Goal: Information Seeking & Learning: Check status

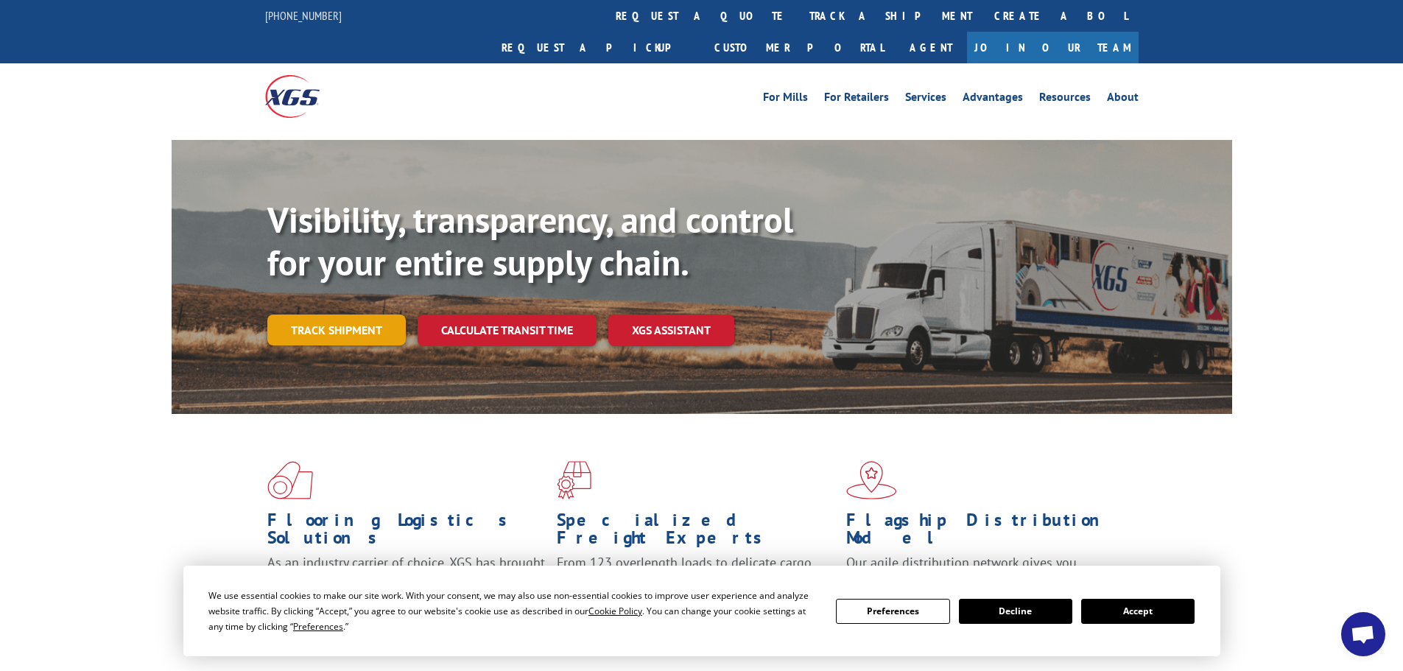
click at [310, 314] on link "Track shipment" at bounding box center [336, 329] width 138 height 31
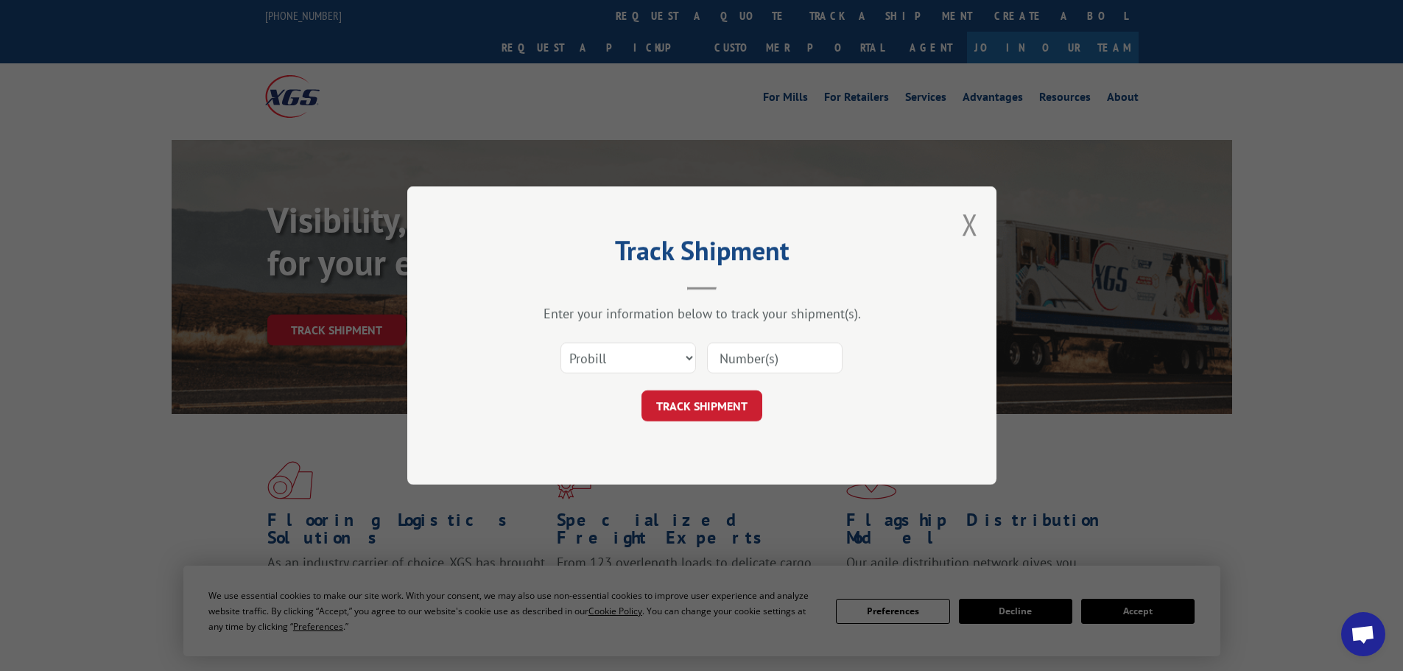
click at [725, 353] on input at bounding box center [774, 357] width 135 height 31
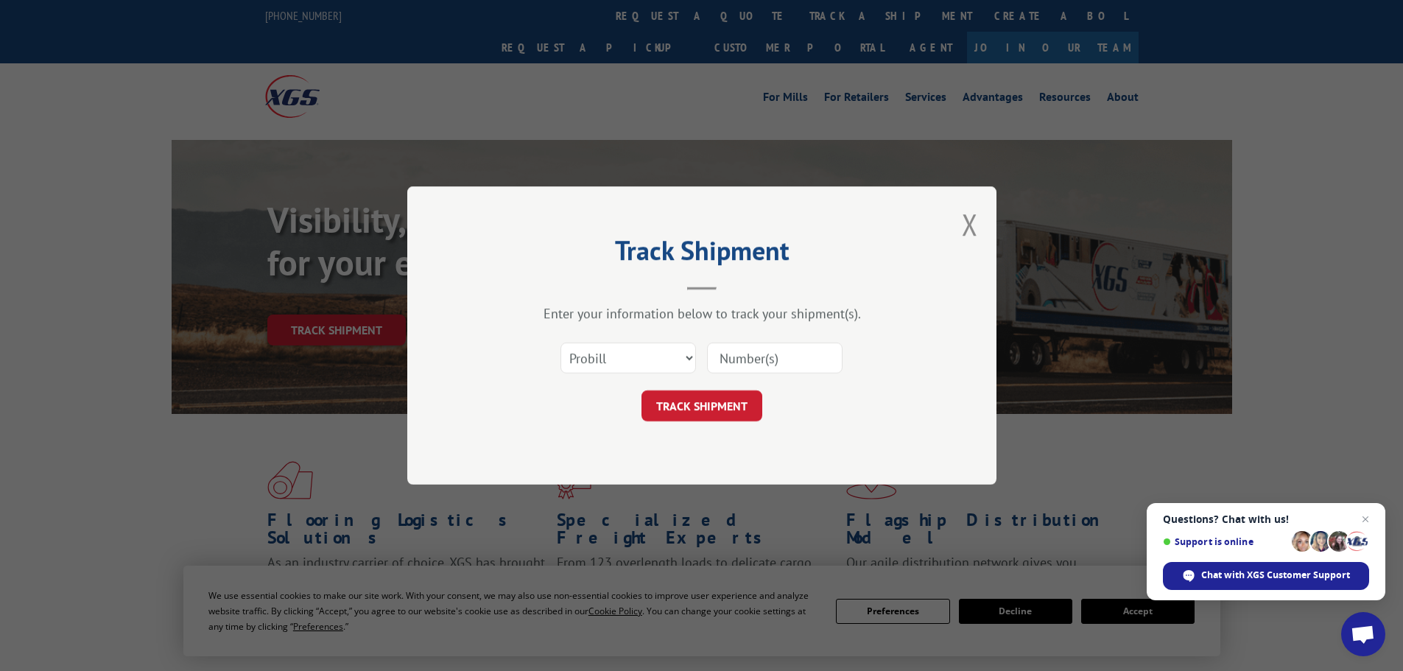
paste input "2848556"
type input "2848556"
click at [702, 403] on button "TRACK SHIPMENT" at bounding box center [701, 405] width 121 height 31
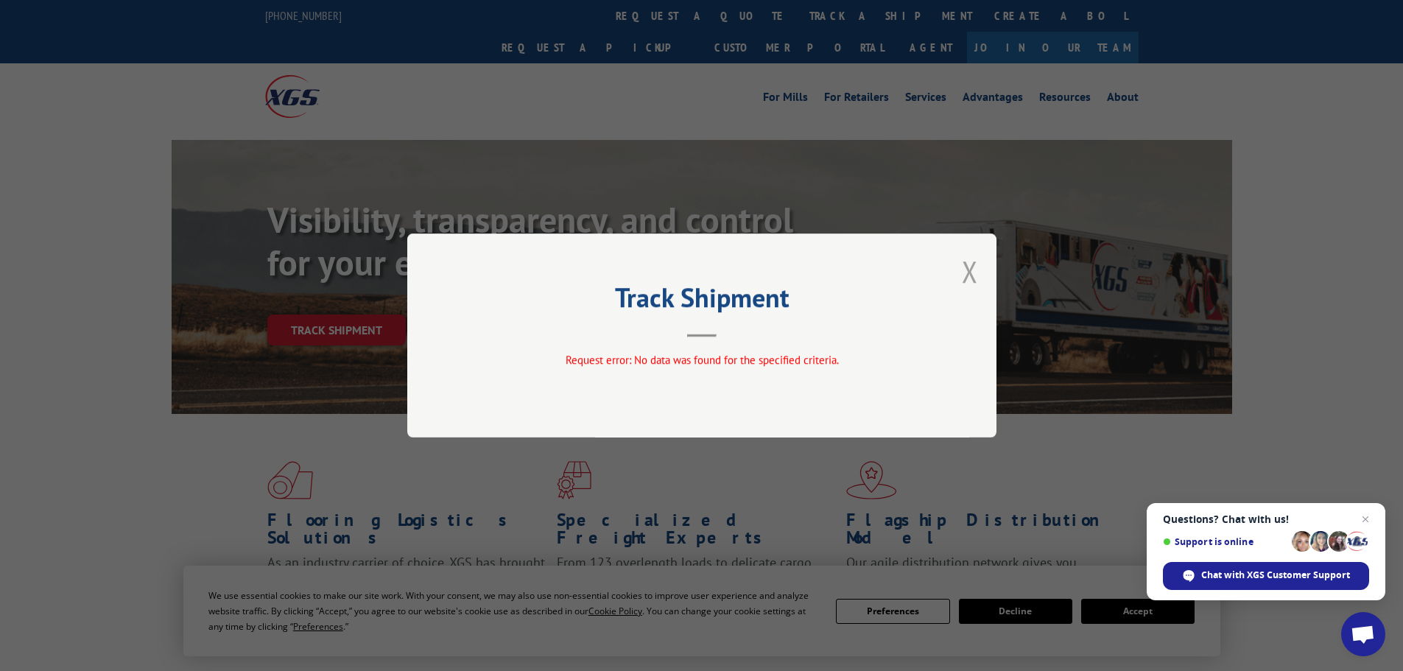
click at [965, 266] on button "Close modal" at bounding box center [970, 271] width 16 height 39
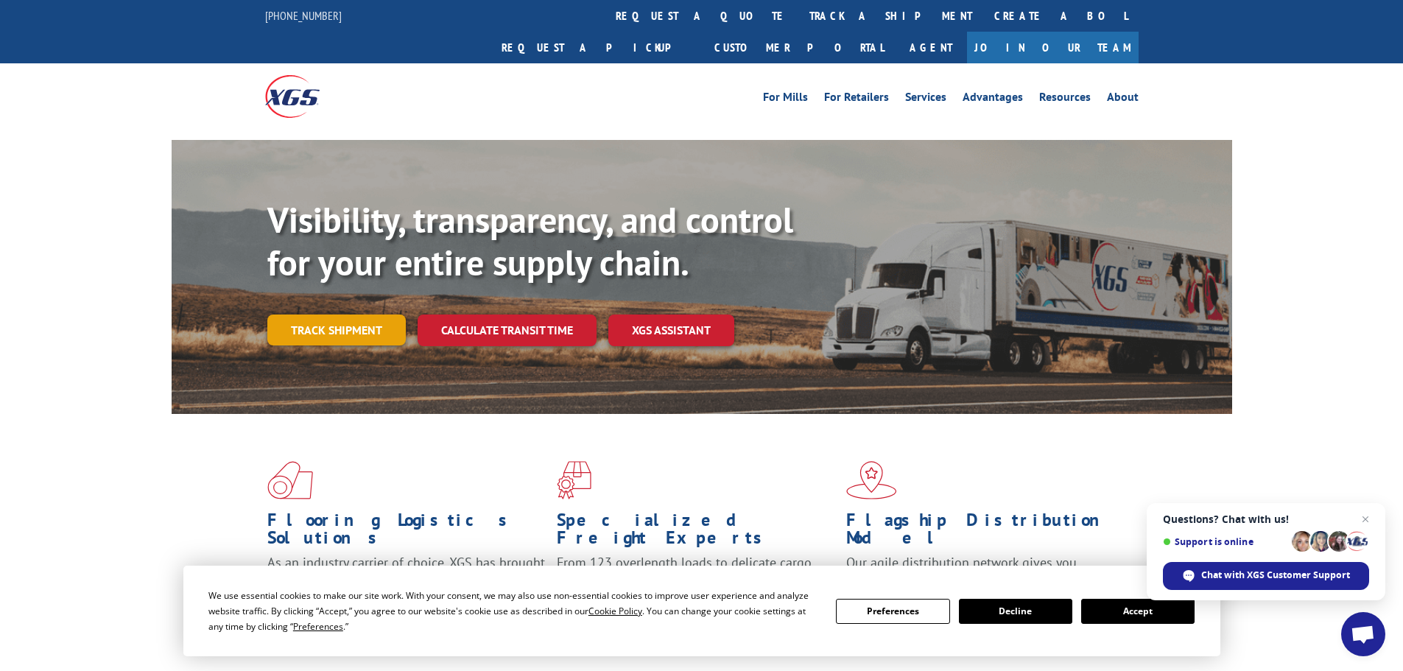
click at [311, 314] on link "Track shipment" at bounding box center [336, 329] width 138 height 31
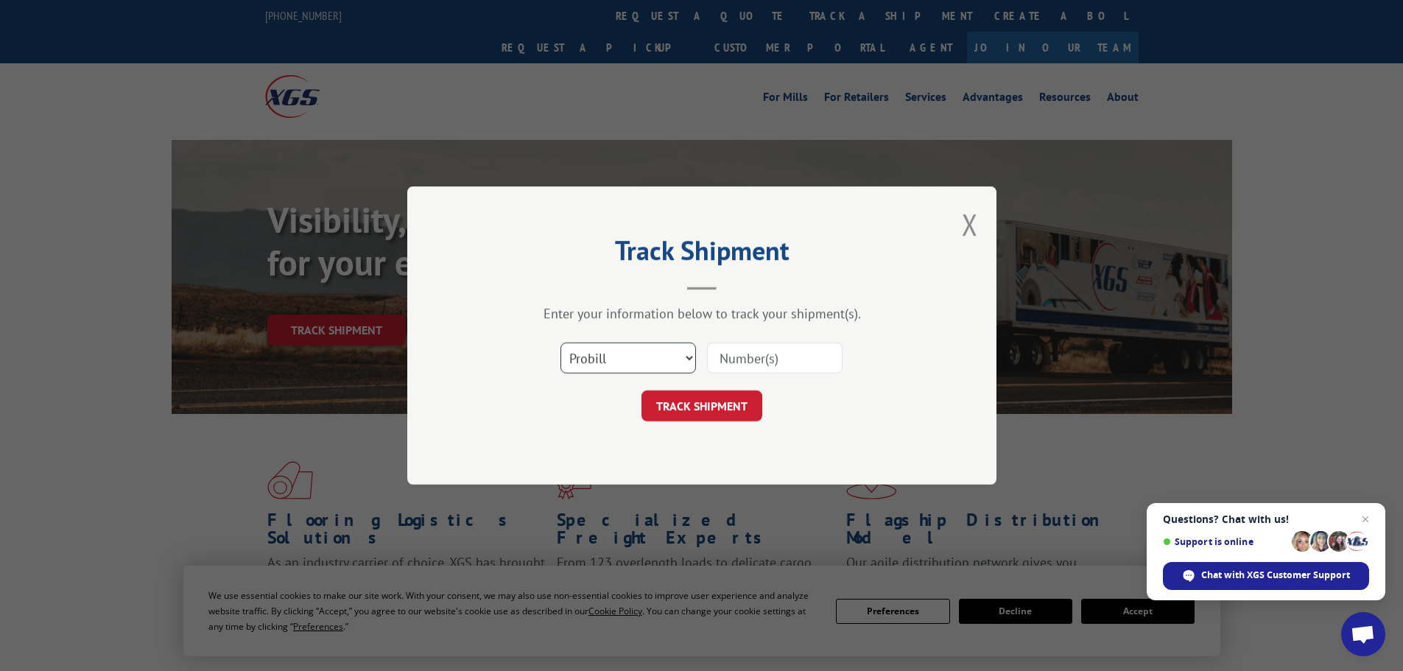
click at [576, 357] on select "Select category... Probill BOL PO" at bounding box center [627, 357] width 135 height 31
select select "bol"
click at [560, 342] on select "Select category... Probill BOL PO" at bounding box center [627, 357] width 135 height 31
click at [728, 355] on input at bounding box center [774, 357] width 135 height 31
paste input "2848556"
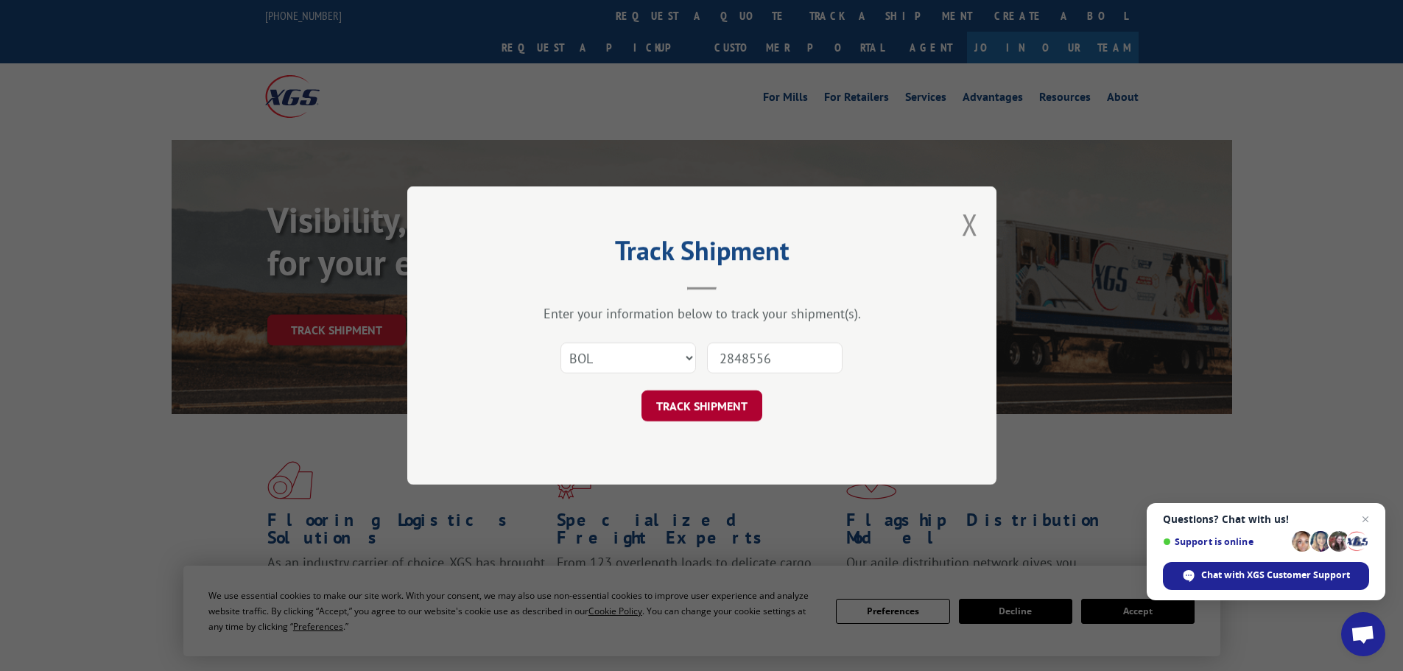
type input "2848556"
click at [717, 405] on button "TRACK SHIPMENT" at bounding box center [701, 405] width 121 height 31
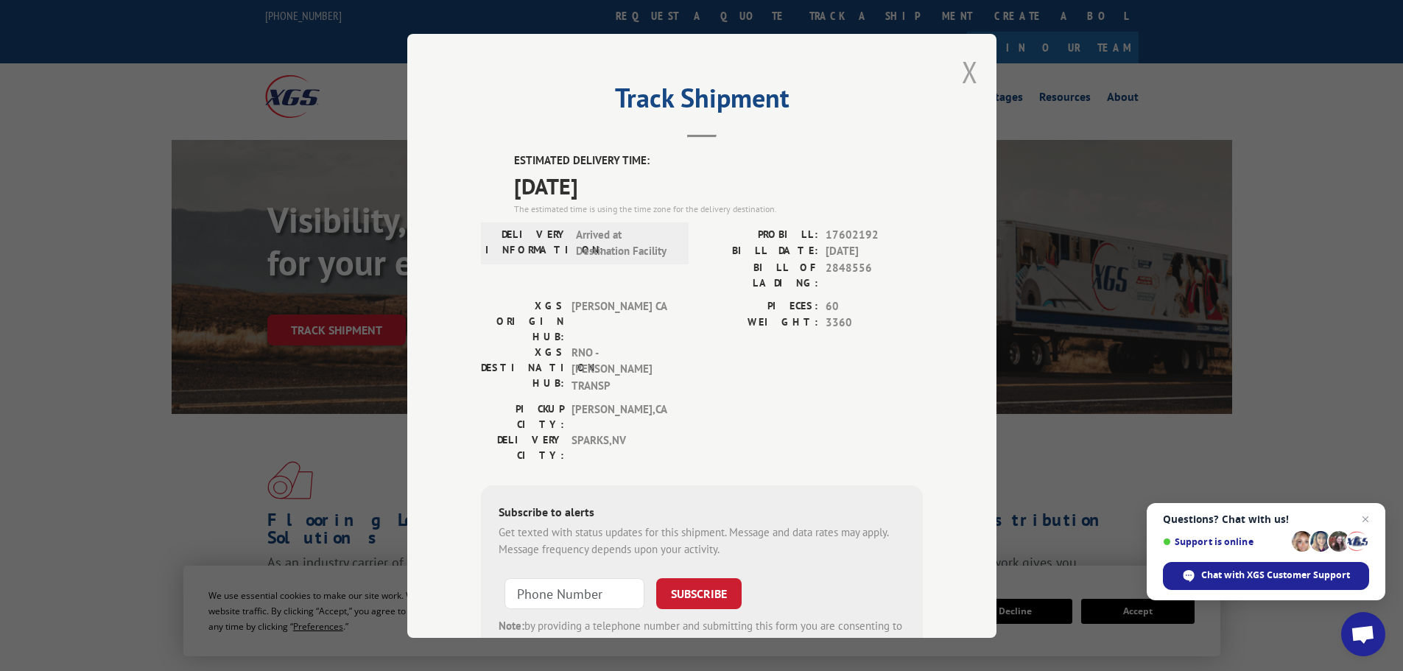
click at [966, 67] on button "Close modal" at bounding box center [970, 71] width 16 height 39
